Goal: Communication & Community: Answer question/provide support

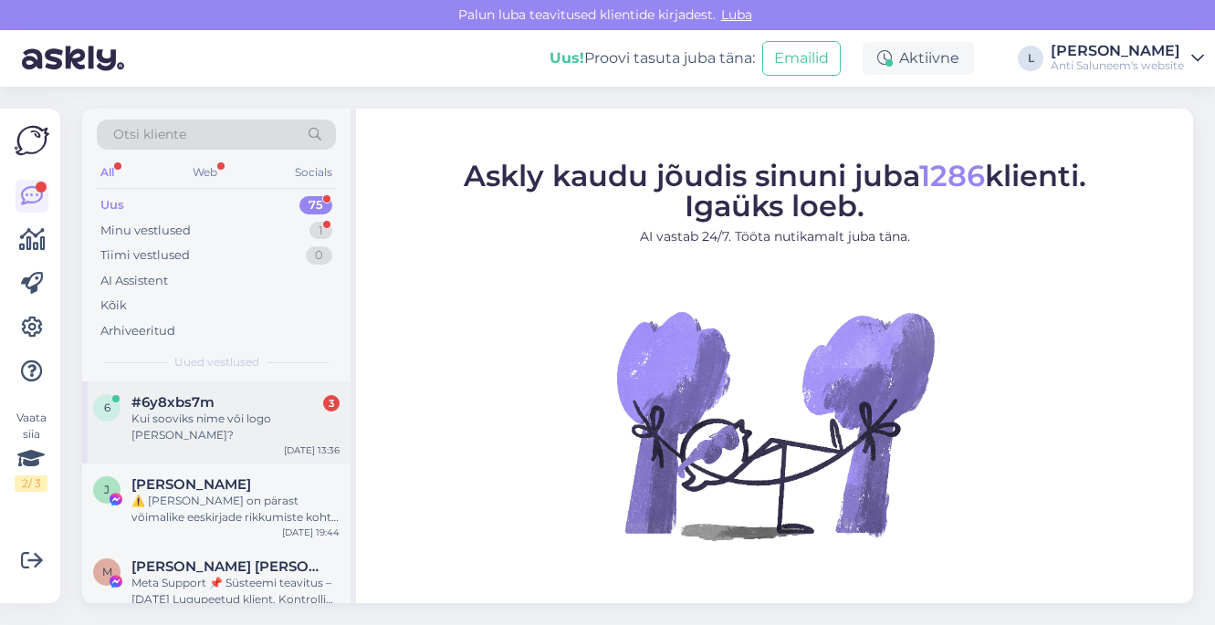
click at [258, 415] on div "Kui sooviks nime või logo [PERSON_NAME]?" at bounding box center [235, 427] width 208 height 33
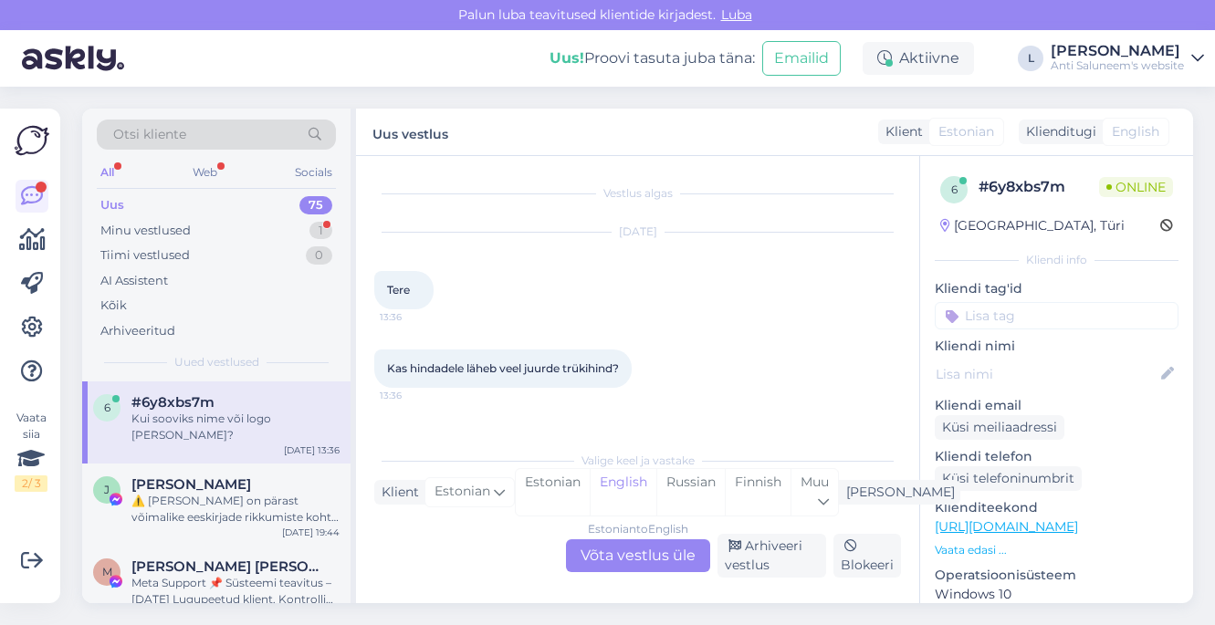
scroll to position [38, 0]
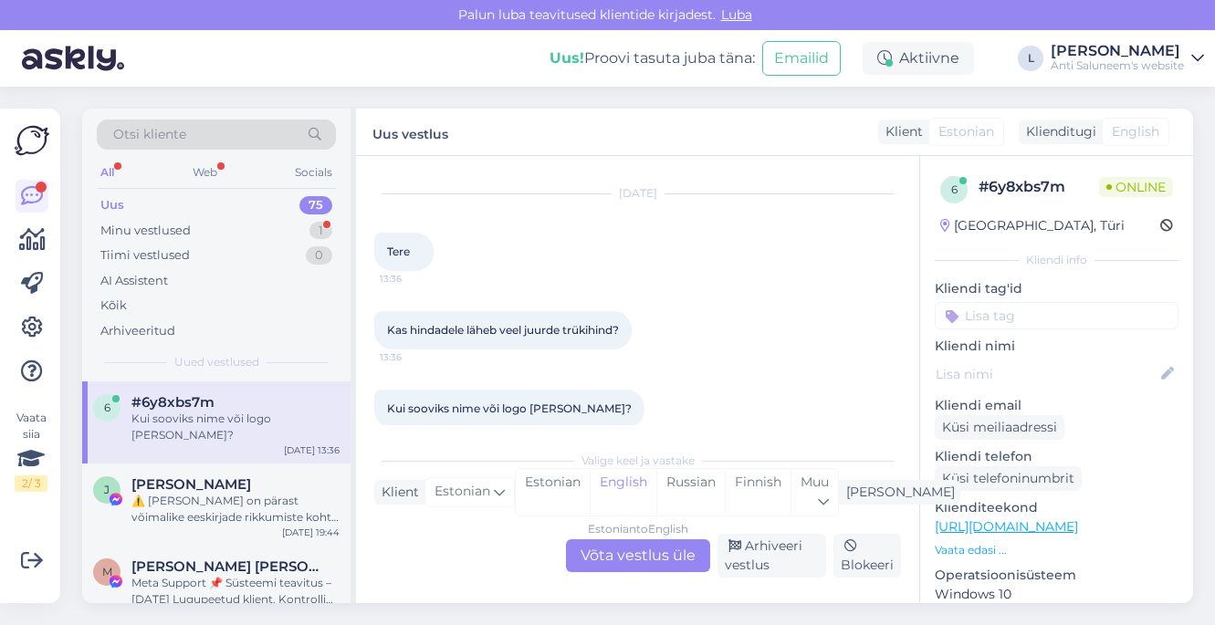
click at [631, 553] on div "Estonian to English Võta vestlus üle" at bounding box center [638, 555] width 144 height 33
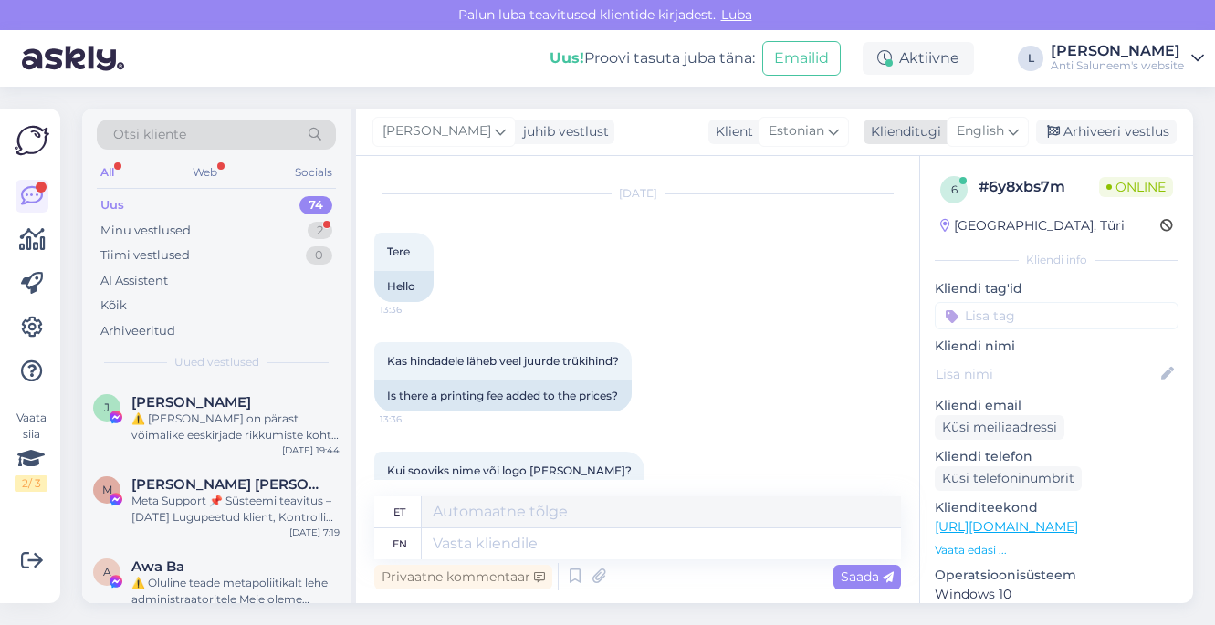
click at [989, 134] on span "English" at bounding box center [980, 131] width 47 height 20
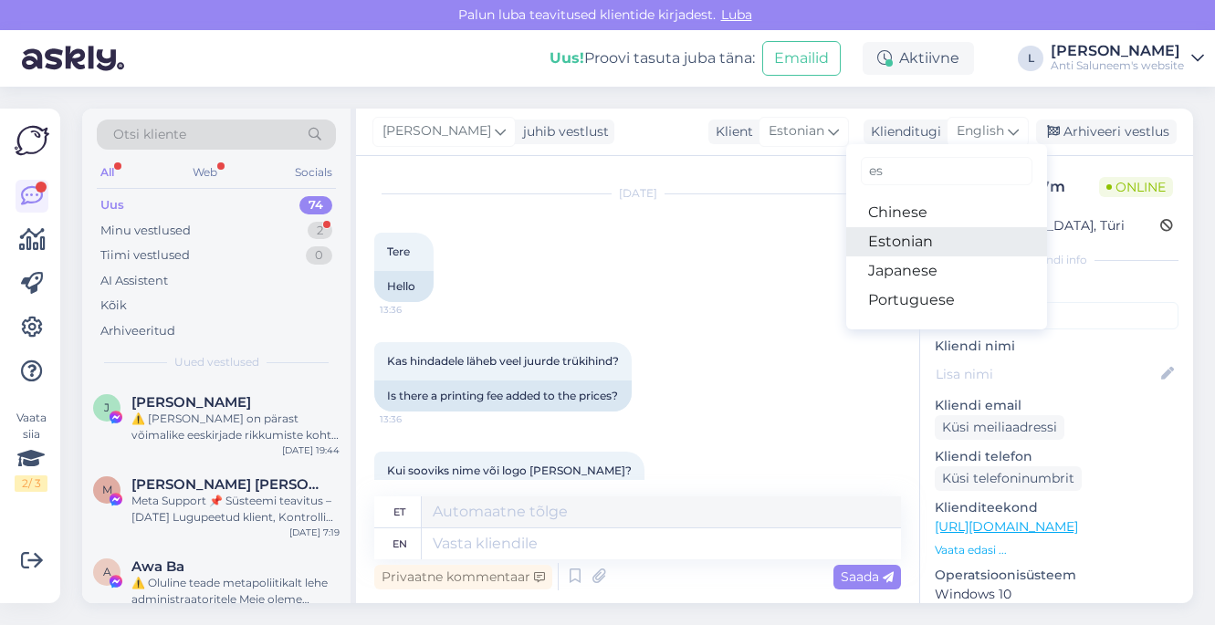
type input "es"
click at [915, 240] on link "Estonian" at bounding box center [946, 241] width 201 height 29
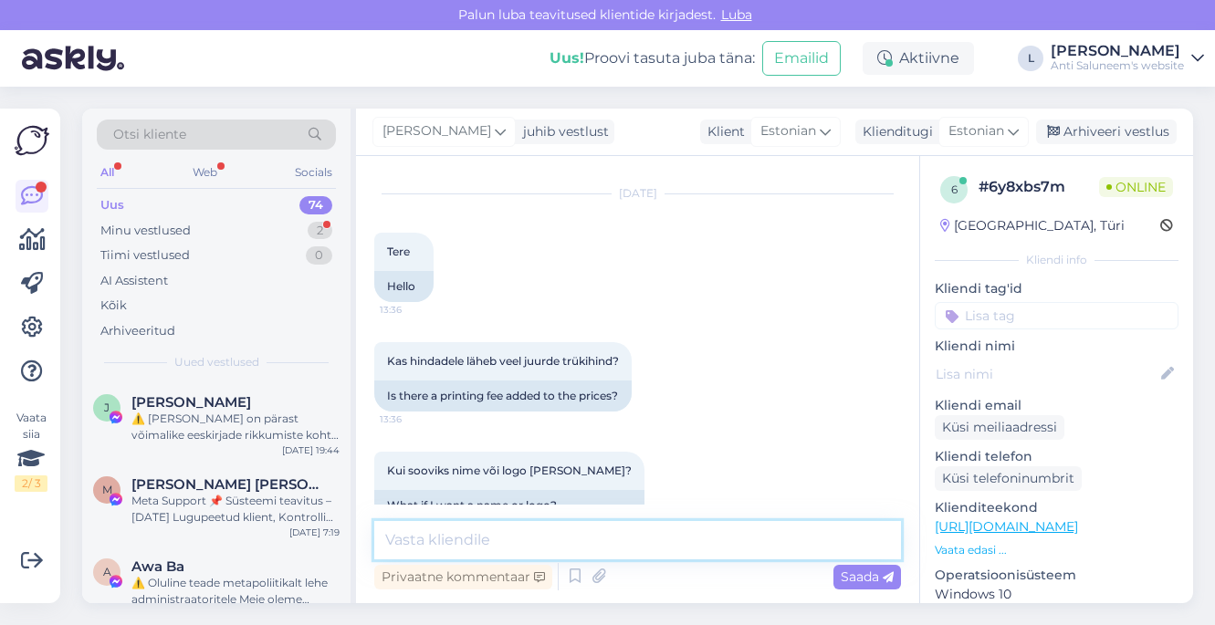
click at [513, 537] on textarea at bounding box center [637, 540] width 527 height 38
type textarea "Tere"
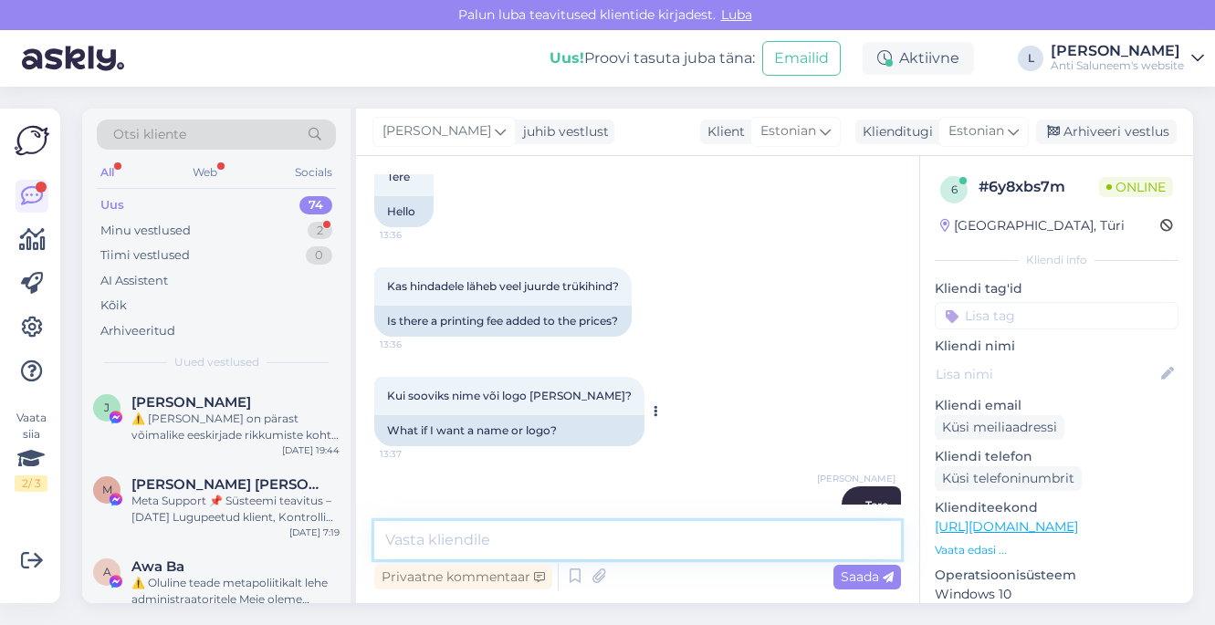
scroll to position [153, 0]
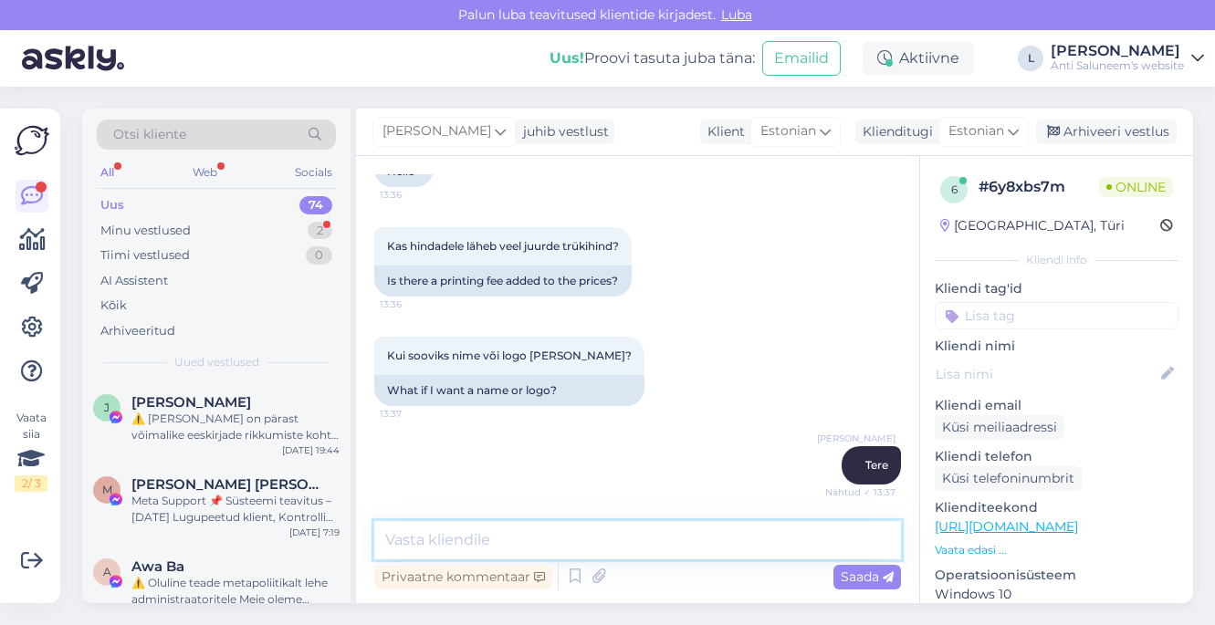
click at [454, 543] on textarea at bounding box center [637, 540] width 527 height 38
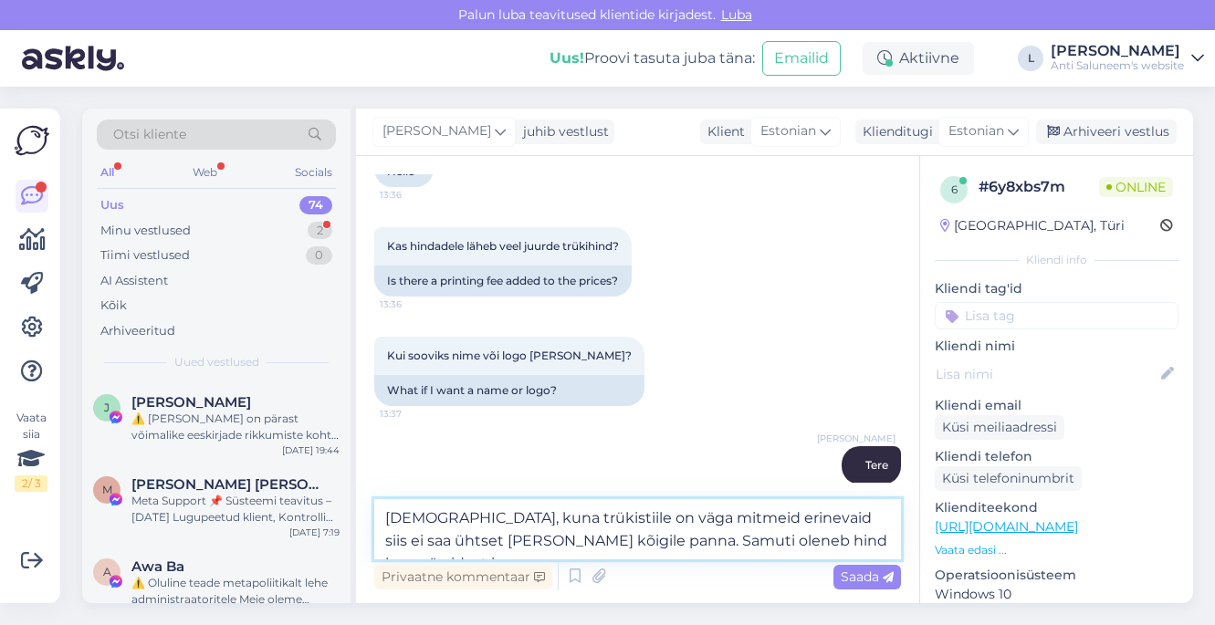
type textarea "[DEMOGRAPHIC_DATA], kuna trükistiile on väga mitmeid erinevaid siis ei saa ühts…"
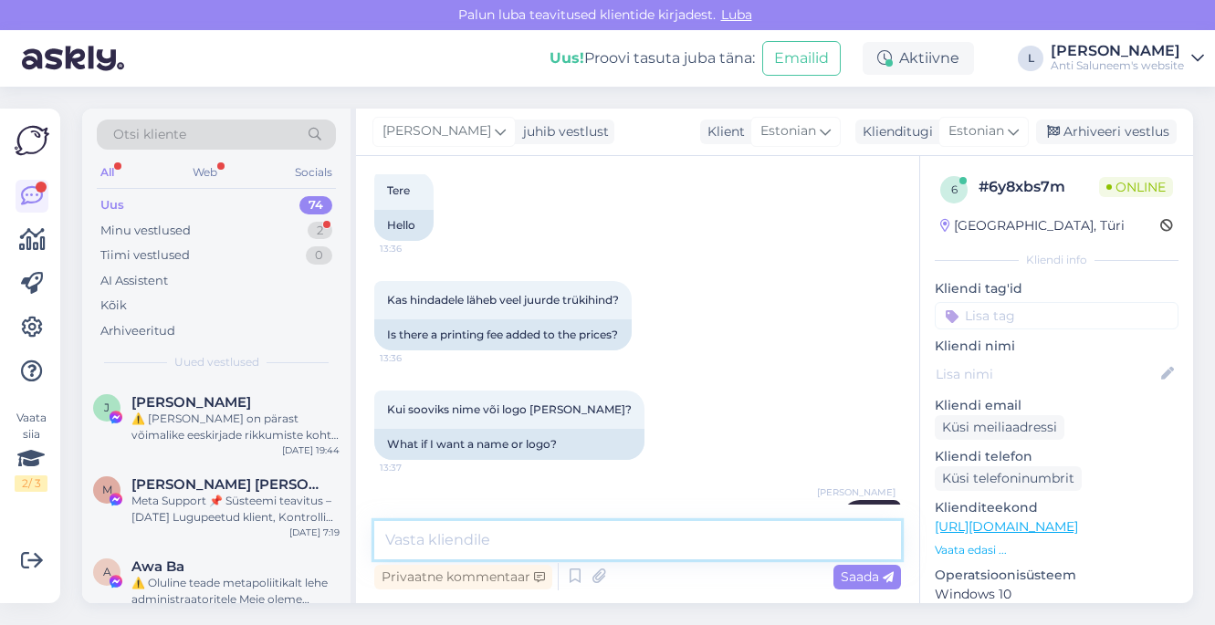
scroll to position [265, 0]
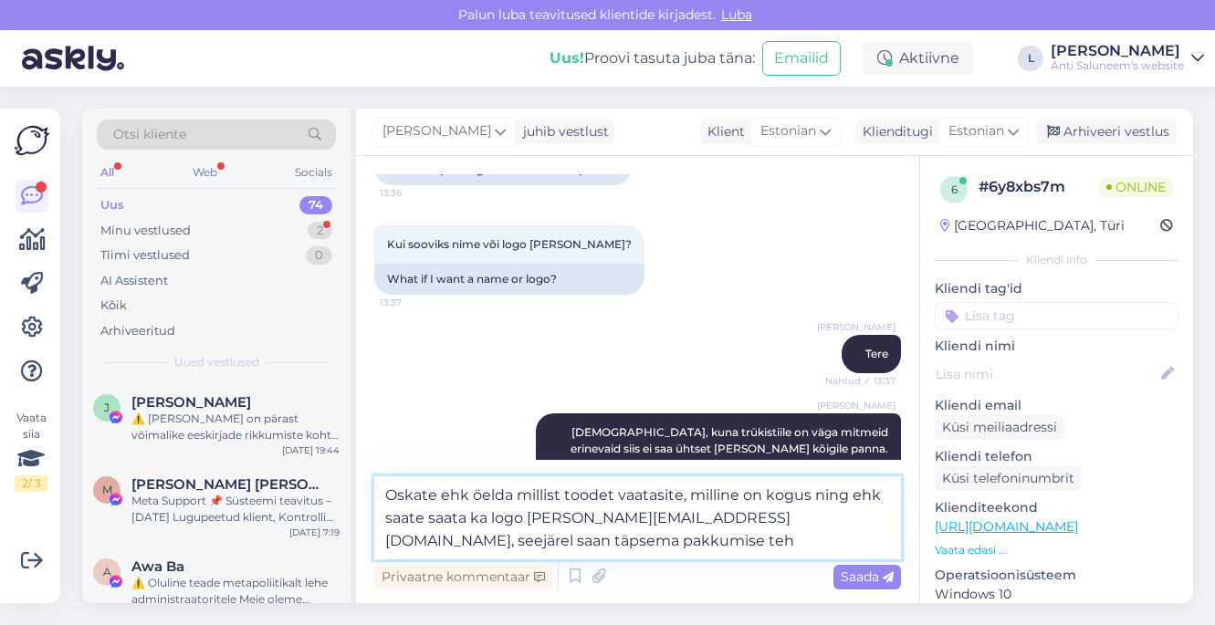
type textarea "Oskate ehk öelda millist toodet vaatasite, milline on kogus ning ehk saate saat…"
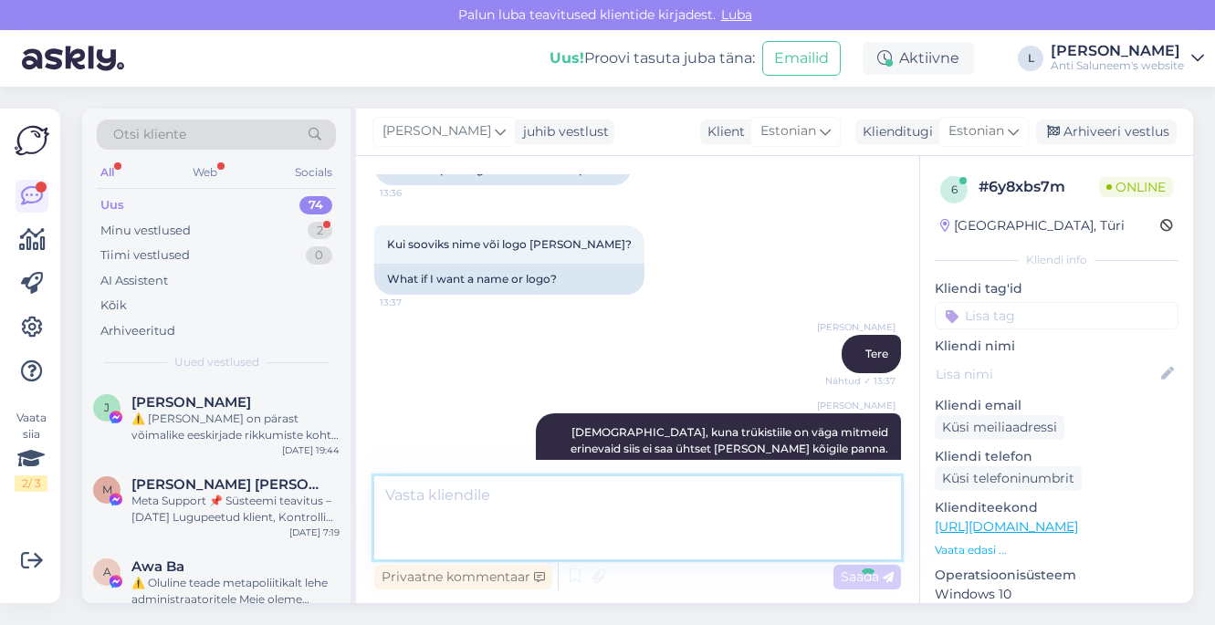
scroll to position [376, 0]
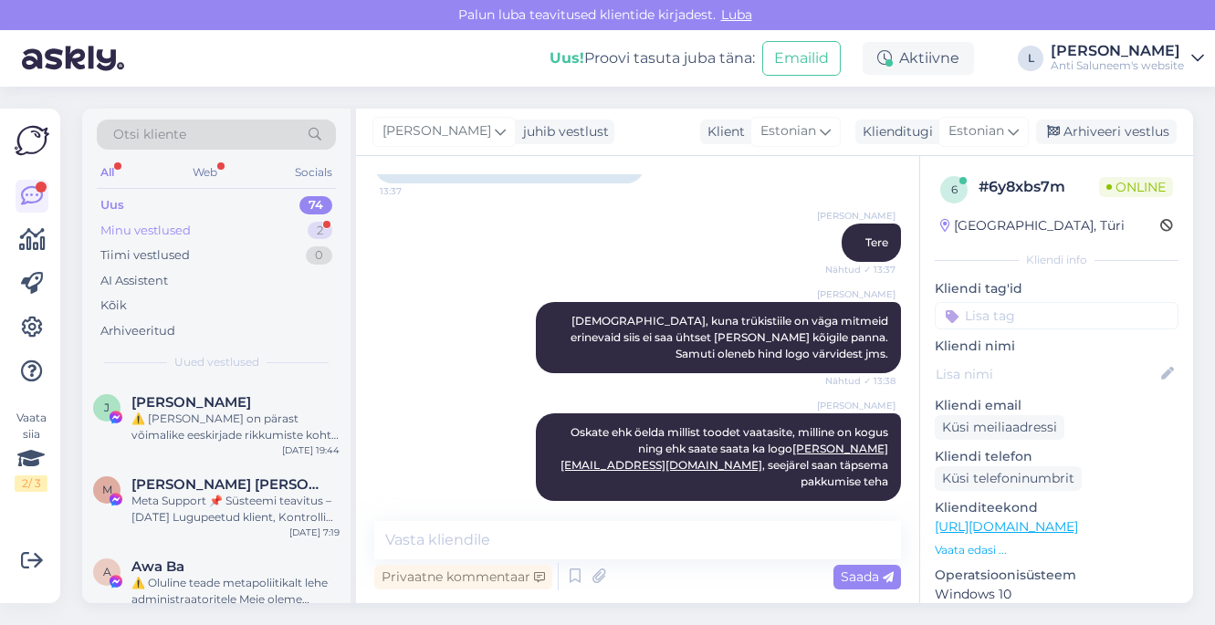
click at [241, 233] on div "Minu vestlused 2" at bounding box center [216, 231] width 239 height 26
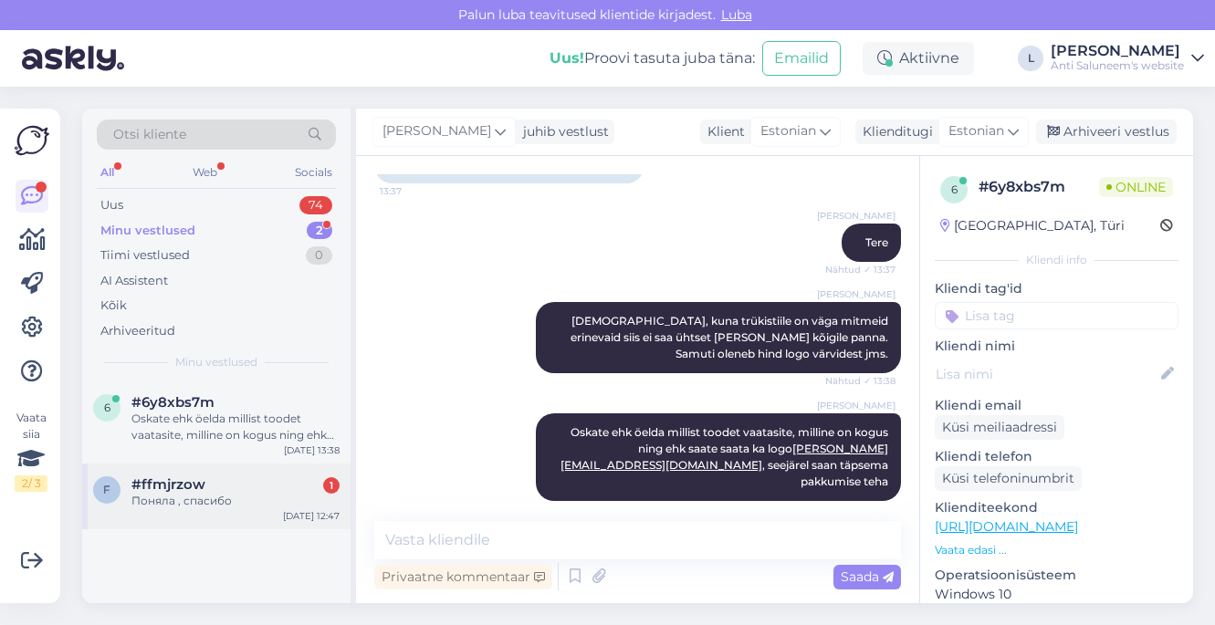
click at [213, 488] on div "#ffmjrzow 1" at bounding box center [235, 484] width 208 height 16
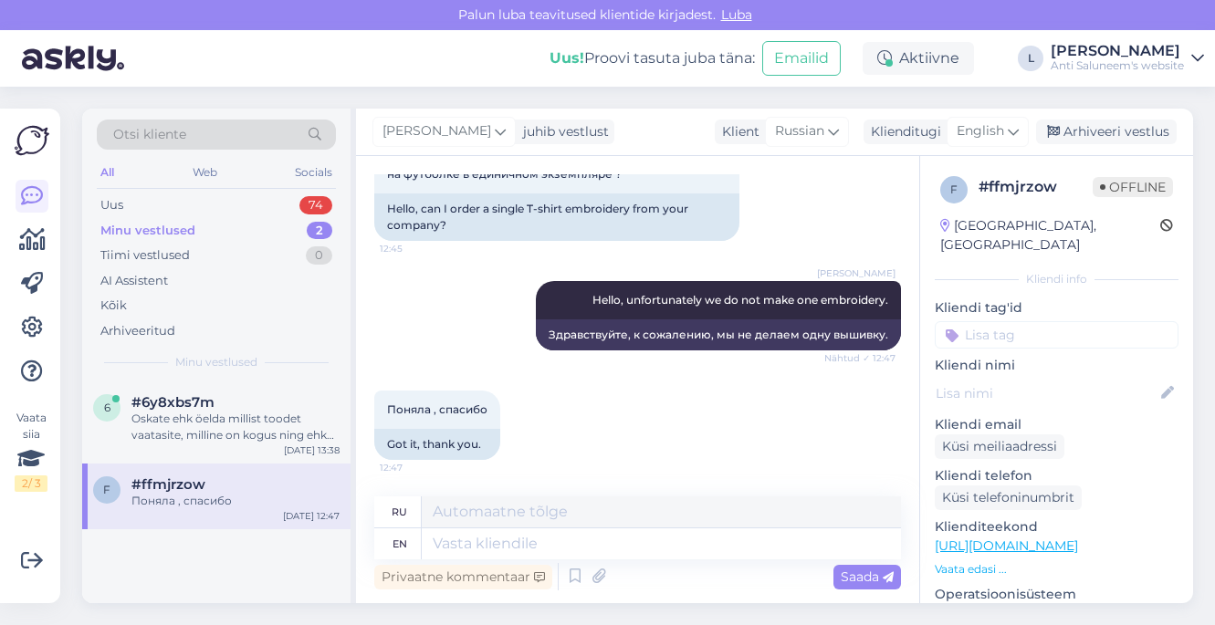
scroll to position [132, 0]
click at [223, 427] on div "Oskate ehk öelda millist toodet vaatasite, milline on kogus ning ehk saate saat…" at bounding box center [235, 427] width 208 height 33
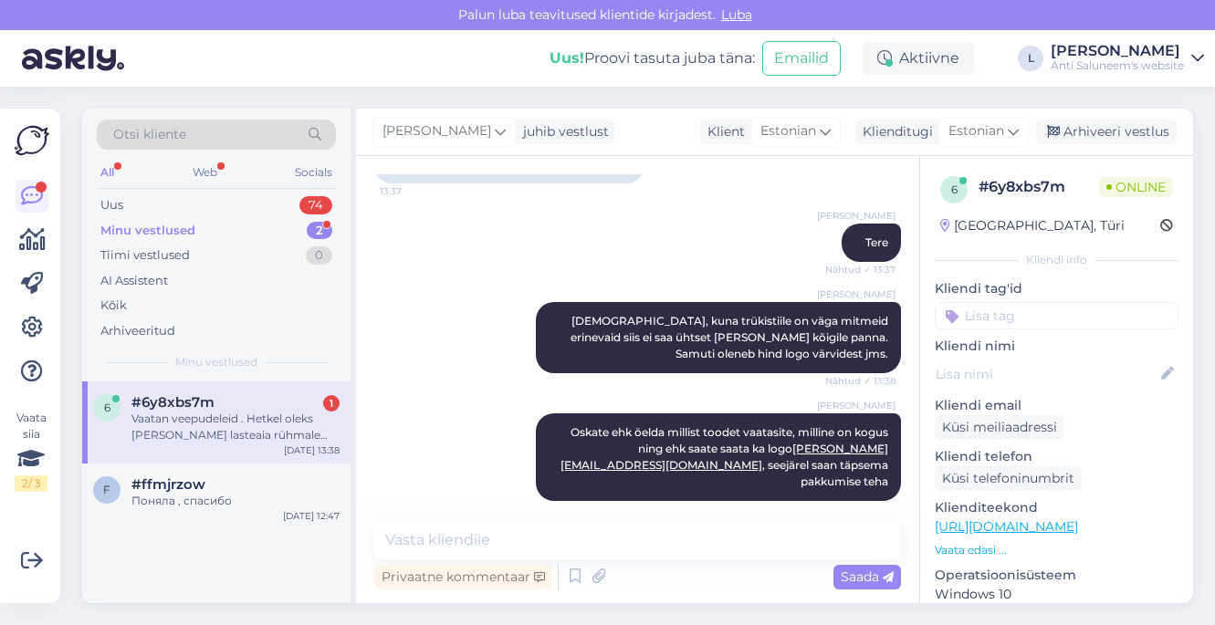
scroll to position [471, 0]
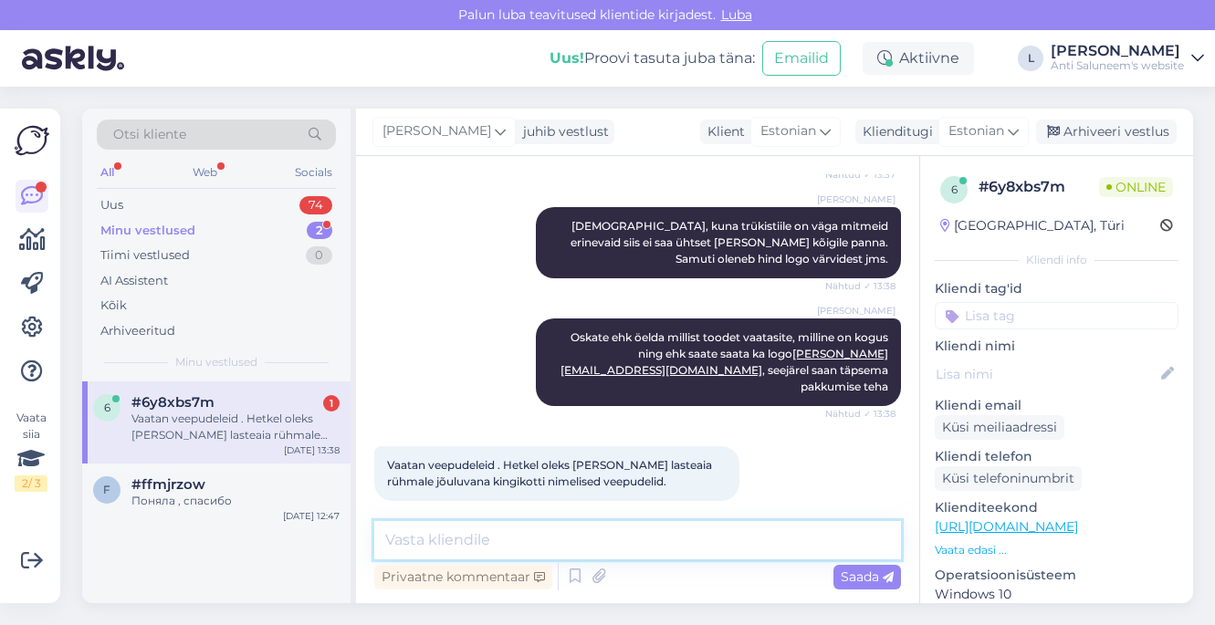
click at [475, 549] on textarea at bounding box center [637, 540] width 527 height 38
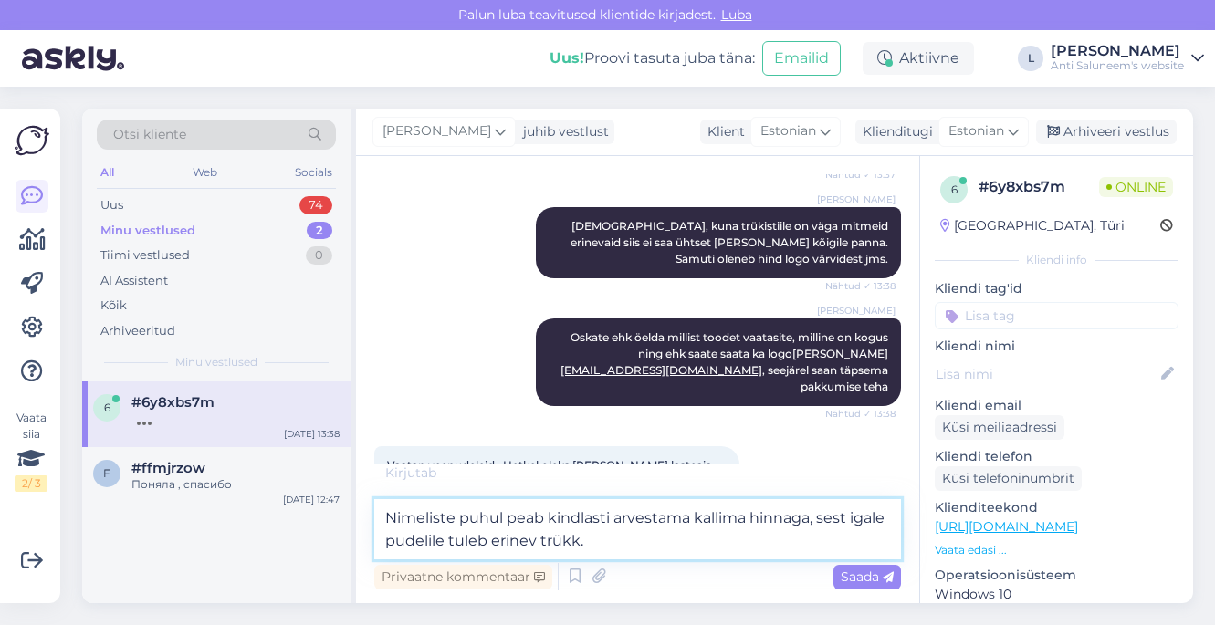
type textarea "Nimeliste puhul peab kindlasti arvestama kallima hinnaga, sest igale pudelile t…"
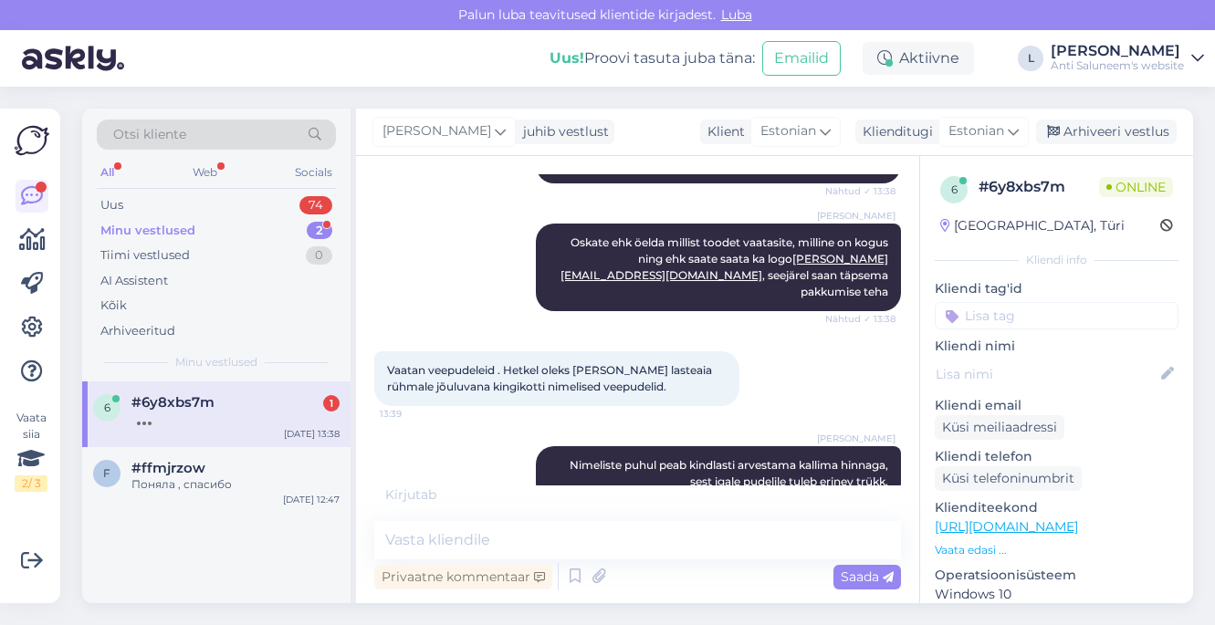
scroll to position [644, 0]
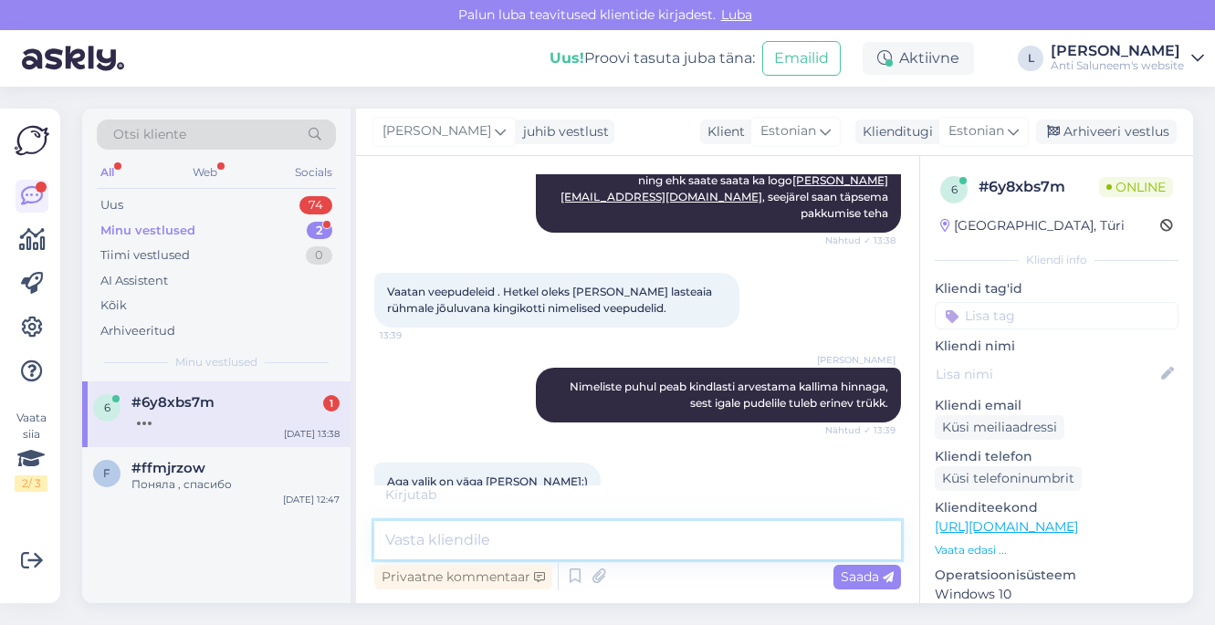
click at [549, 539] on textarea at bounding box center [637, 540] width 527 height 38
click at [550, 539] on textarea at bounding box center [637, 540] width 527 height 38
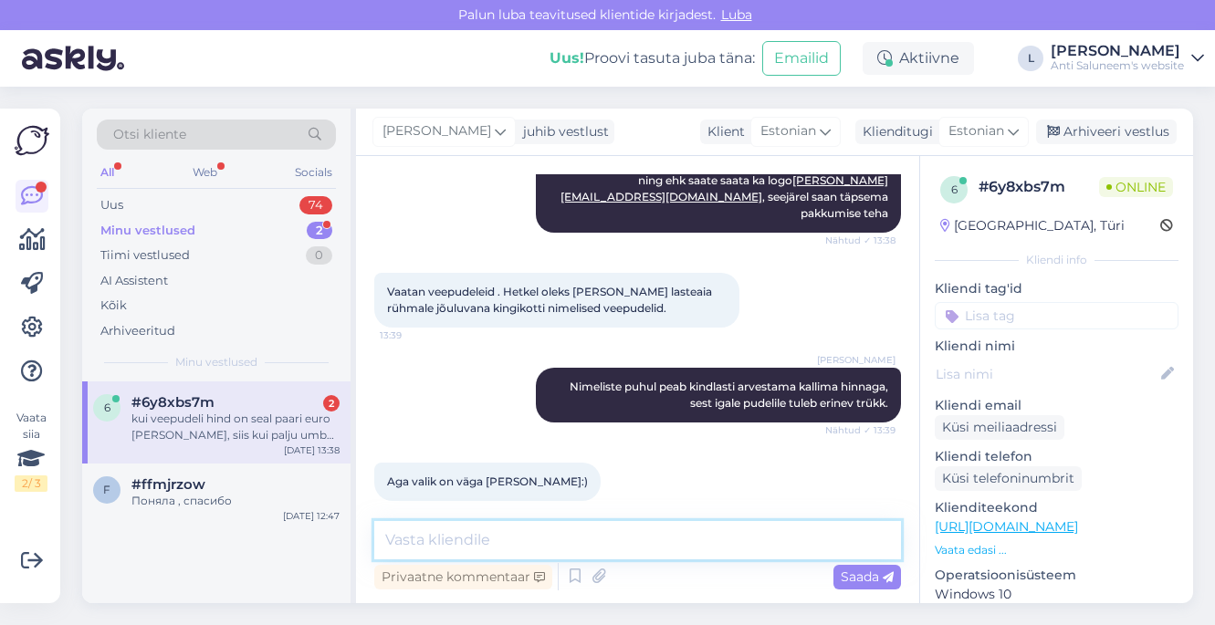
scroll to position [739, 0]
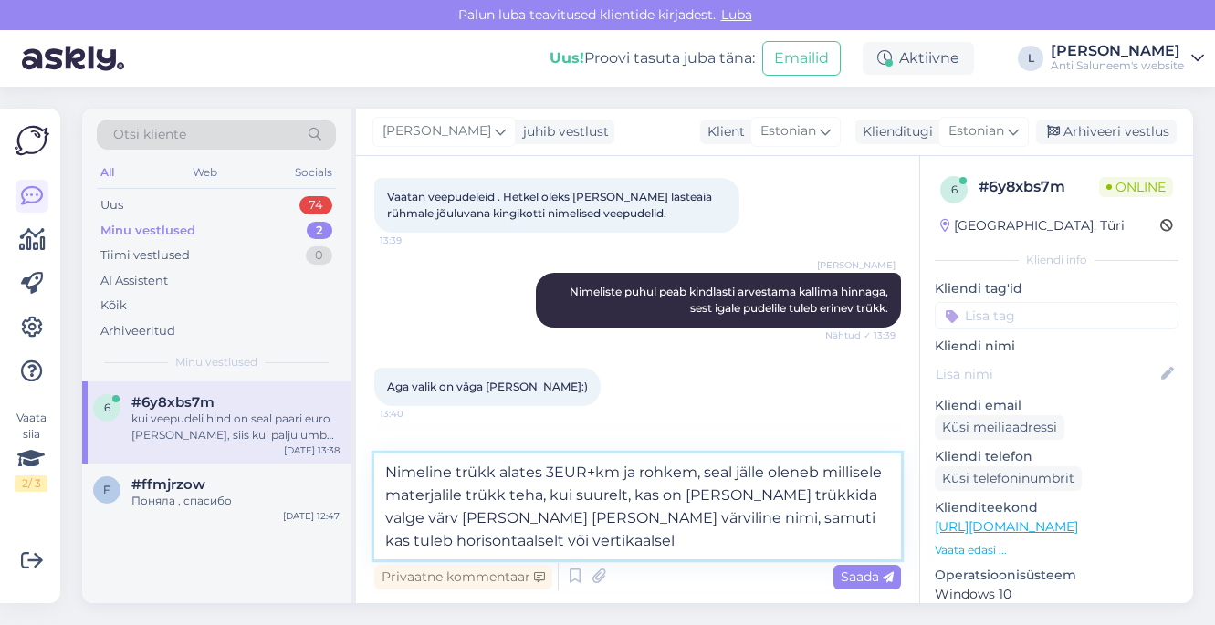
type textarea "Nimeline trükk alates 3EUR+km ja rohkem, seal jälle oleneb millisele materjalil…"
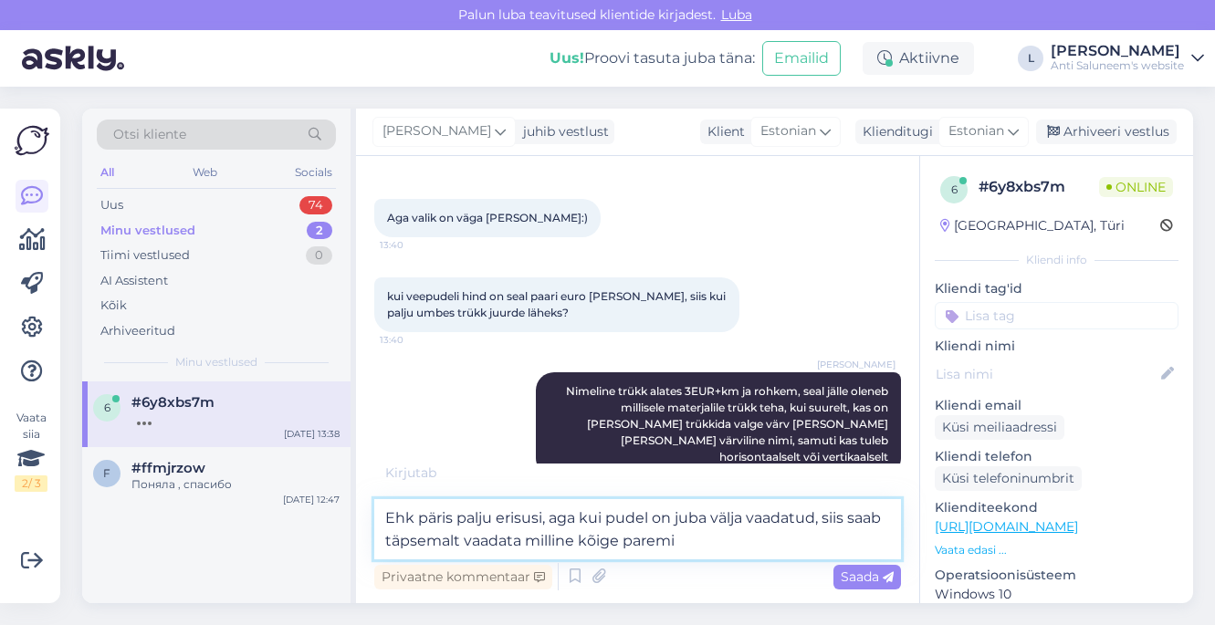
scroll to position [889, 0]
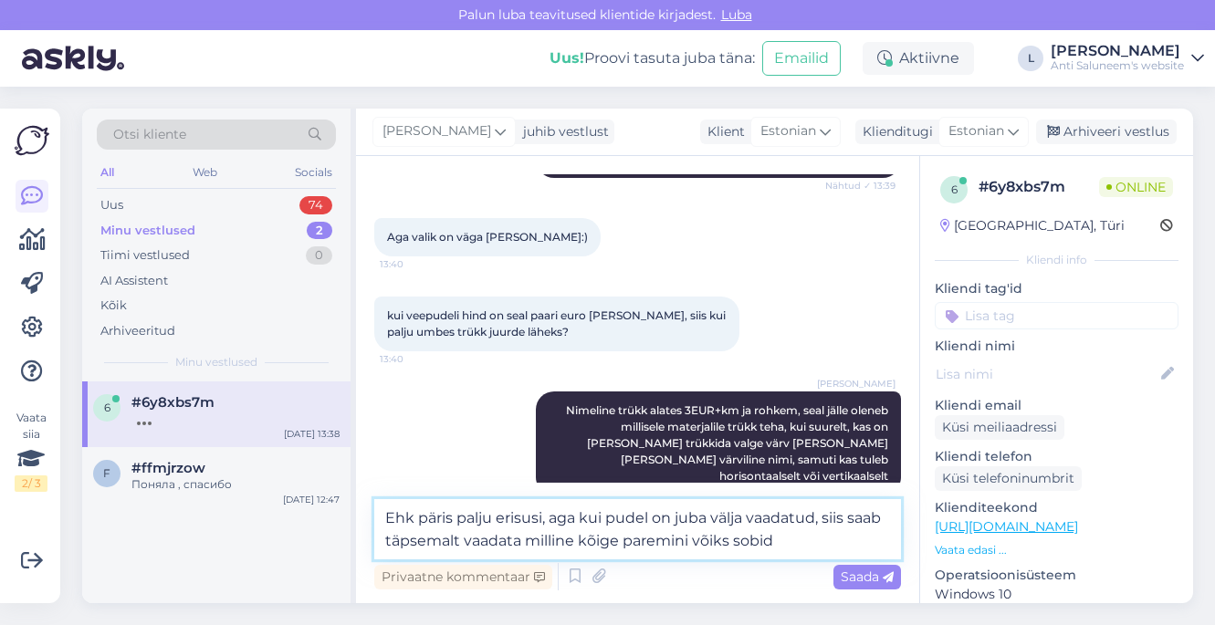
type textarea "Ehk päris palju erisusi, aga kui pudel on juba välja vaadatud, siis saab täpsem…"
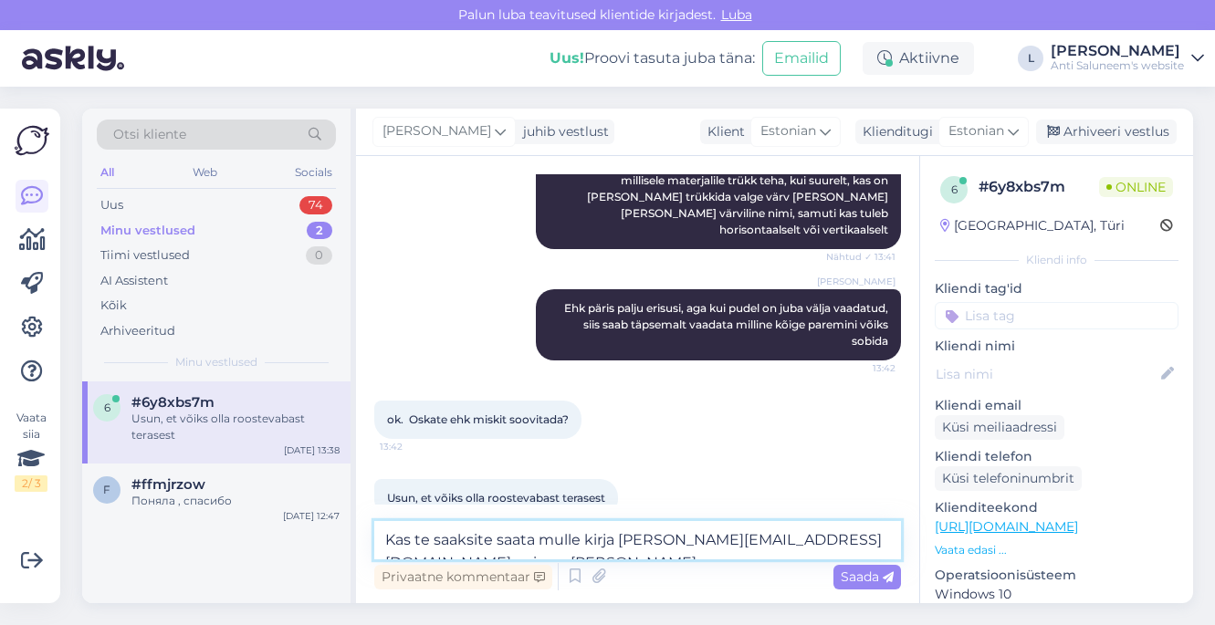
scroll to position [1214, 0]
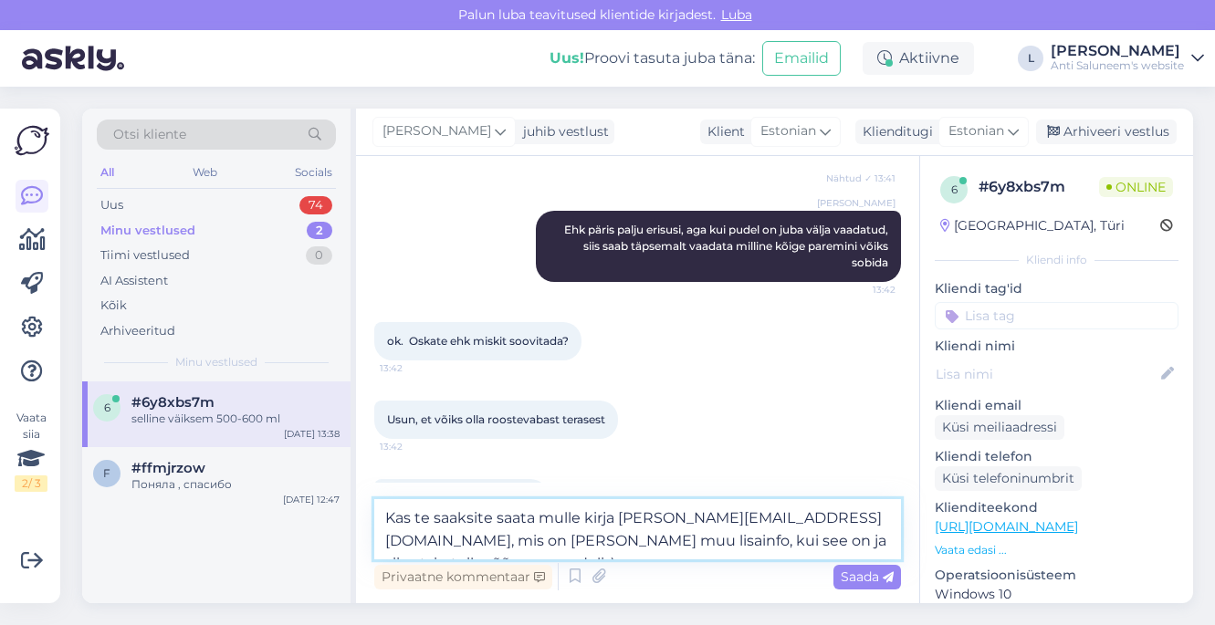
type textarea "Kas te saaksite saata mulle kirja [PERSON_NAME][EMAIL_ADDRESS][DOMAIN_NAME], mi…"
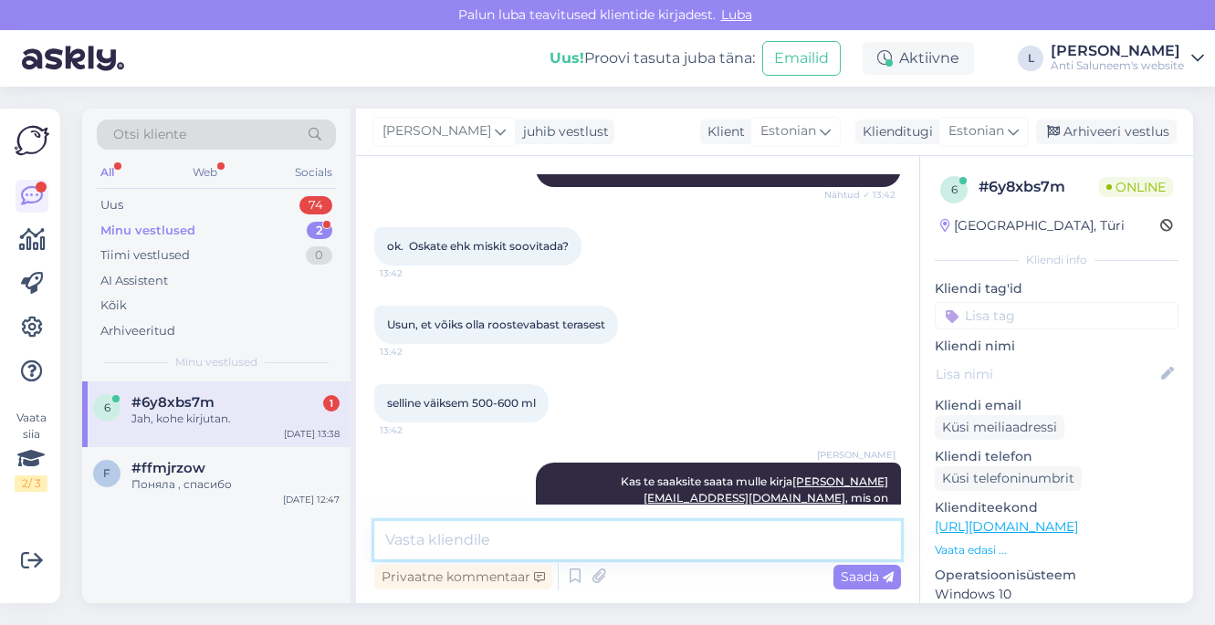
scroll to position [1387, 0]
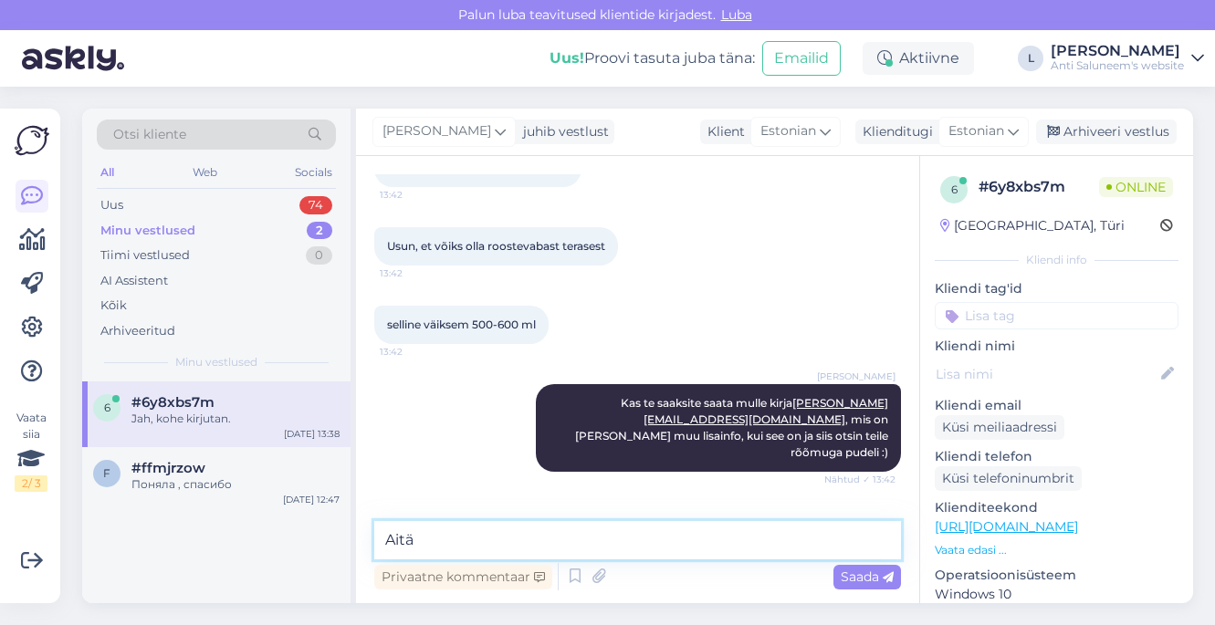
type textarea "Aitäh"
